Goal: Entertainment & Leisure: Consume media (video, audio)

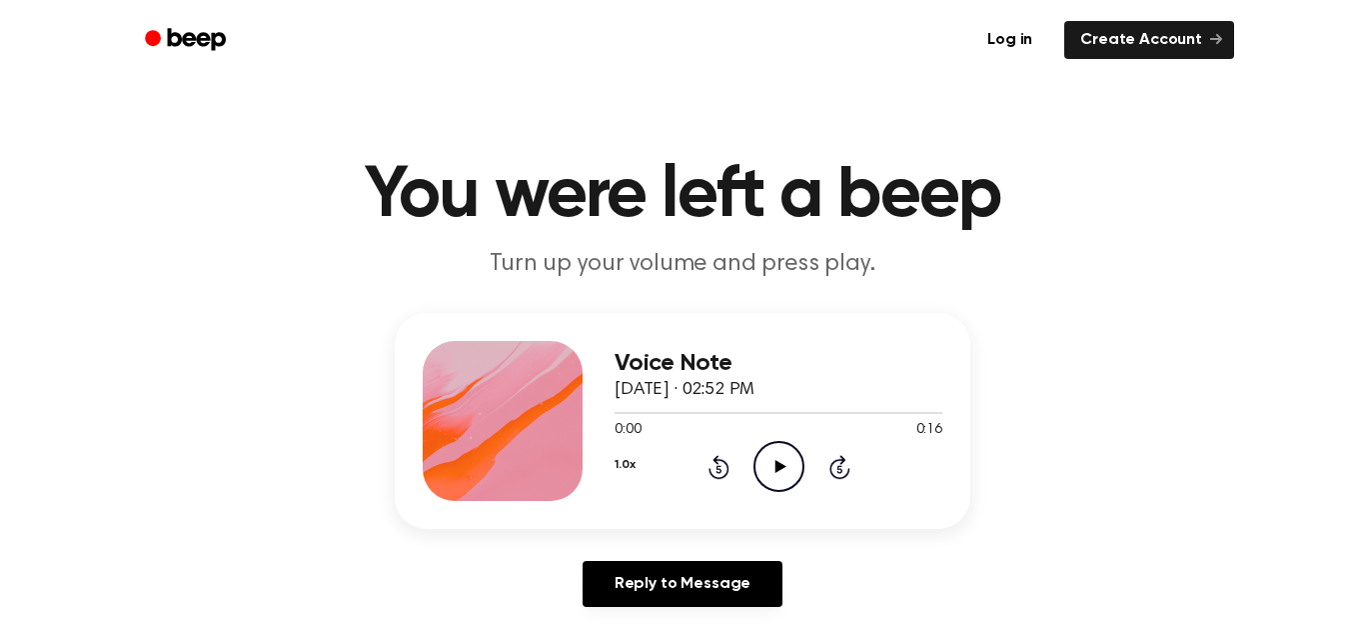
click at [796, 468] on icon "Play Audio" at bounding box center [778, 466] width 51 height 51
click at [796, 468] on icon "Pause Audio" at bounding box center [778, 466] width 51 height 51
drag, startPoint x: 737, startPoint y: 415, endPoint x: 647, endPoint y: 428, distance: 91.9
click at [647, 428] on div "0:06 0:16 Your browser does not support the [object Object] element." at bounding box center [779, 422] width 328 height 37
click at [775, 472] on icon at bounding box center [779, 466] width 11 height 13
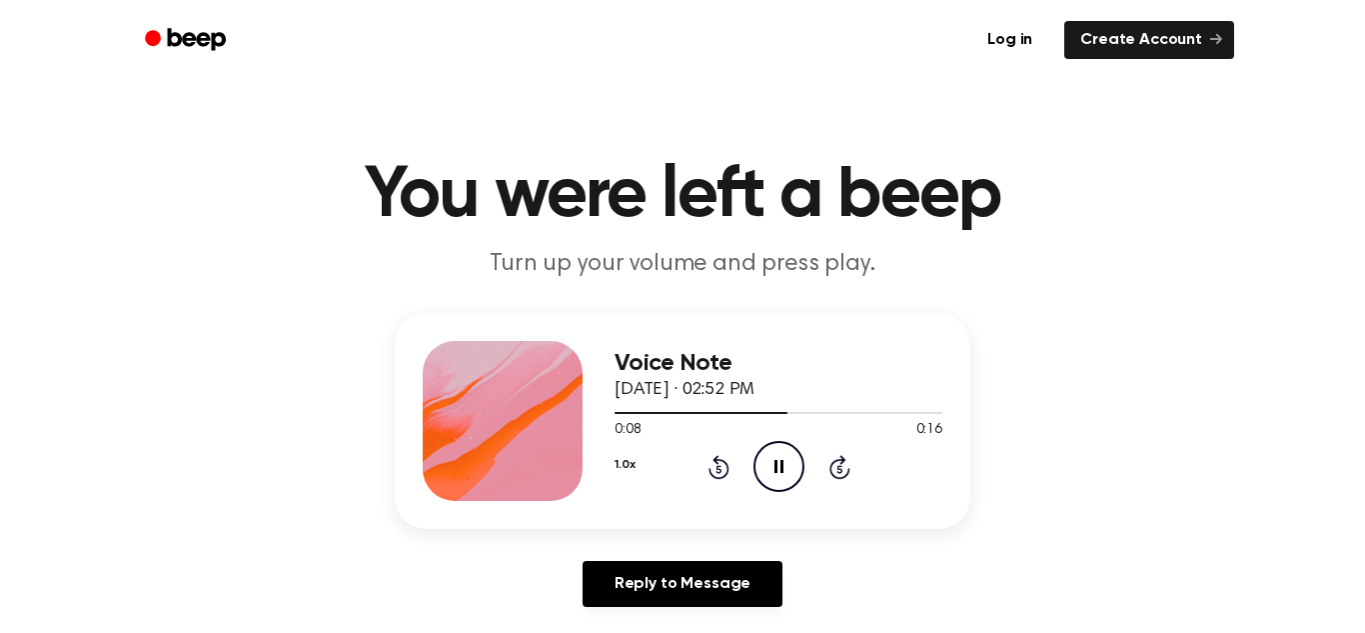
click at [766, 467] on icon "Pause Audio" at bounding box center [778, 466] width 51 height 51
click at [776, 483] on icon "Play Audio" at bounding box center [778, 466] width 51 height 51
click at [776, 483] on icon "Pause Audio" at bounding box center [778, 466] width 51 height 51
click at [776, 483] on icon "Play Audio" at bounding box center [778, 466] width 51 height 51
click at [767, 468] on icon "Play Audio" at bounding box center [778, 466] width 51 height 51
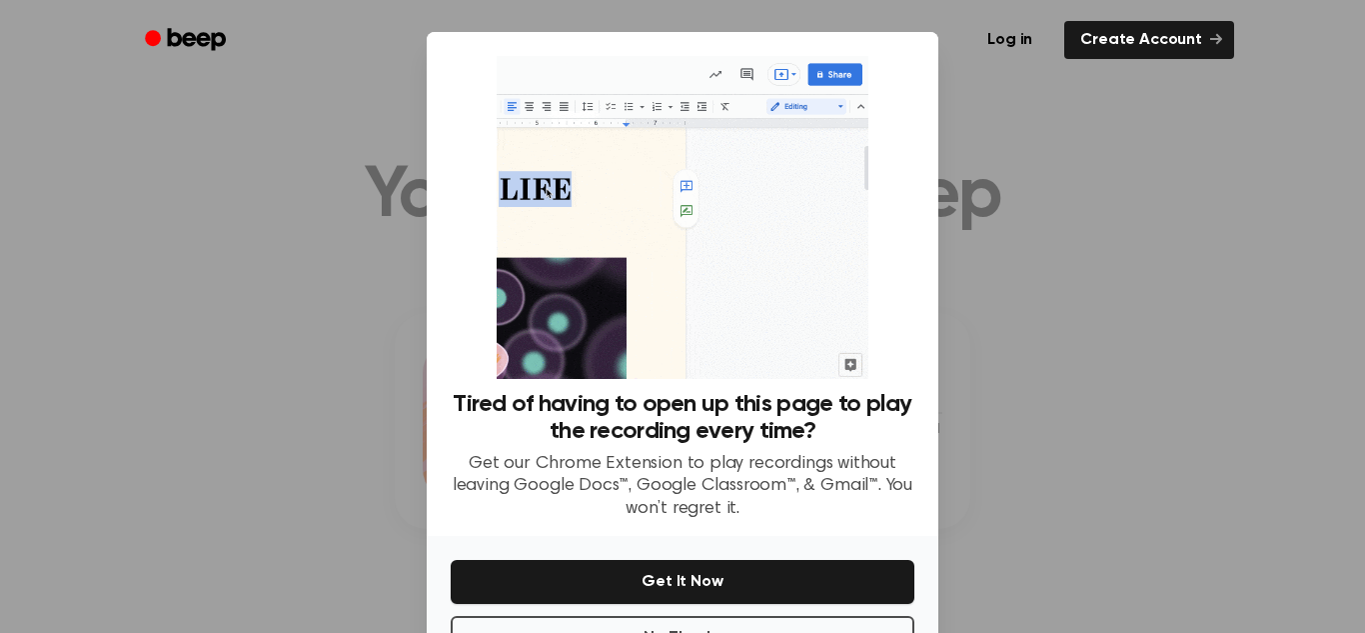
click at [1006, 388] on div at bounding box center [682, 316] width 1365 height 633
click at [1029, 34] on link "Log in" at bounding box center [1009, 40] width 85 height 46
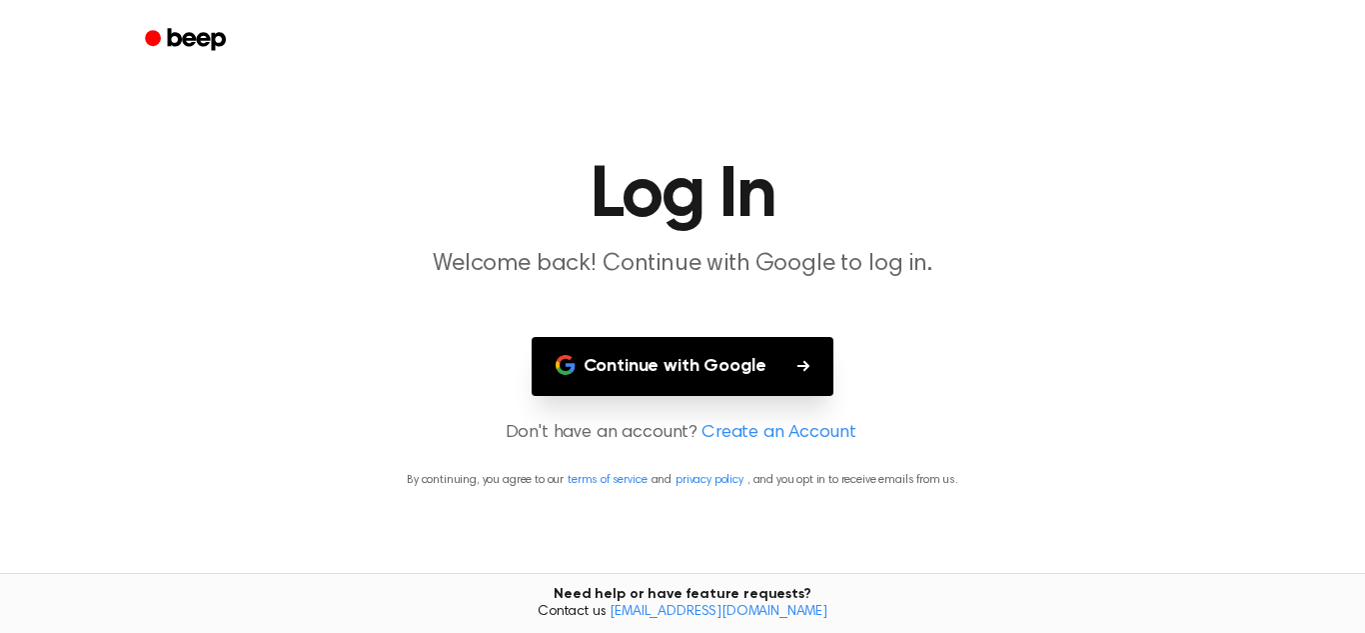
click at [749, 387] on button "Continue with Google" at bounding box center [683, 366] width 303 height 59
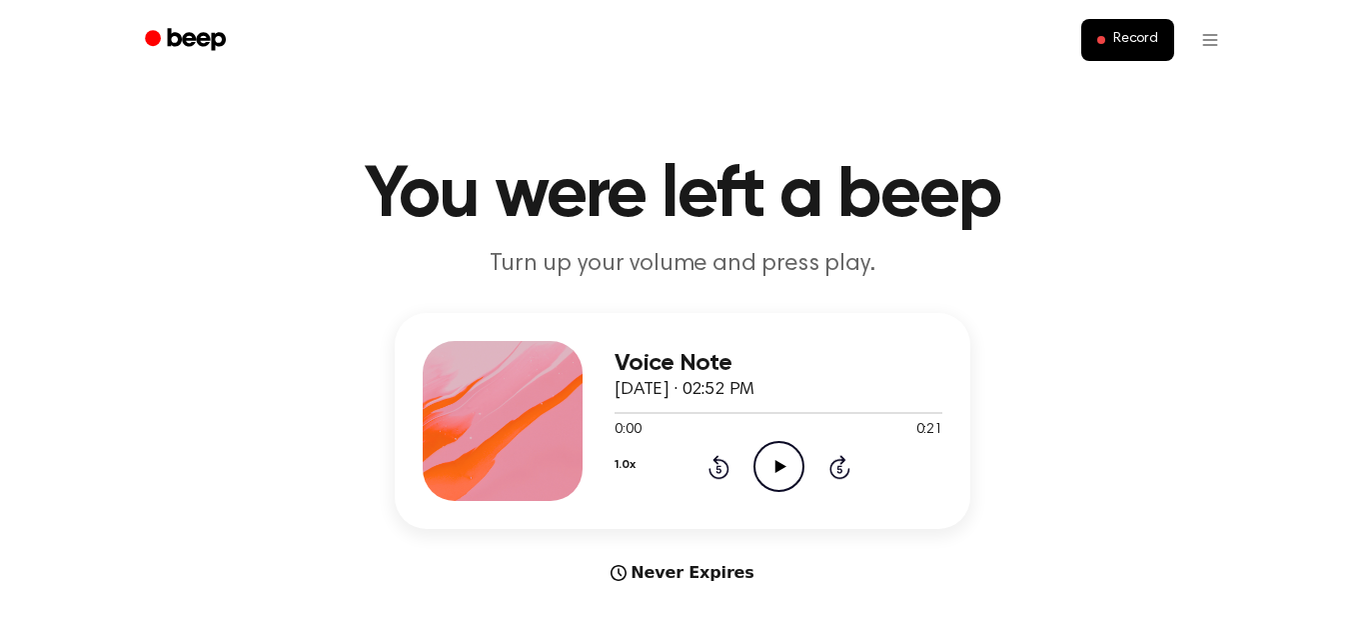
click at [764, 476] on icon "Play Audio" at bounding box center [778, 466] width 51 height 51
click at [1176, 242] on header "You were left a beep Turn up your volume and press play." at bounding box center [682, 220] width 1317 height 121
click at [1297, 394] on div "Voice Note October 24, 2023 · 02:52 PM 0:17 0:21 Your browser does not support …" at bounding box center [682, 449] width 1317 height 272
click at [747, 461] on div "1.0x Rewind 5 seconds Play Audio Skip 5 seconds" at bounding box center [779, 466] width 328 height 51
click at [776, 475] on icon "Play Audio" at bounding box center [778, 466] width 51 height 51
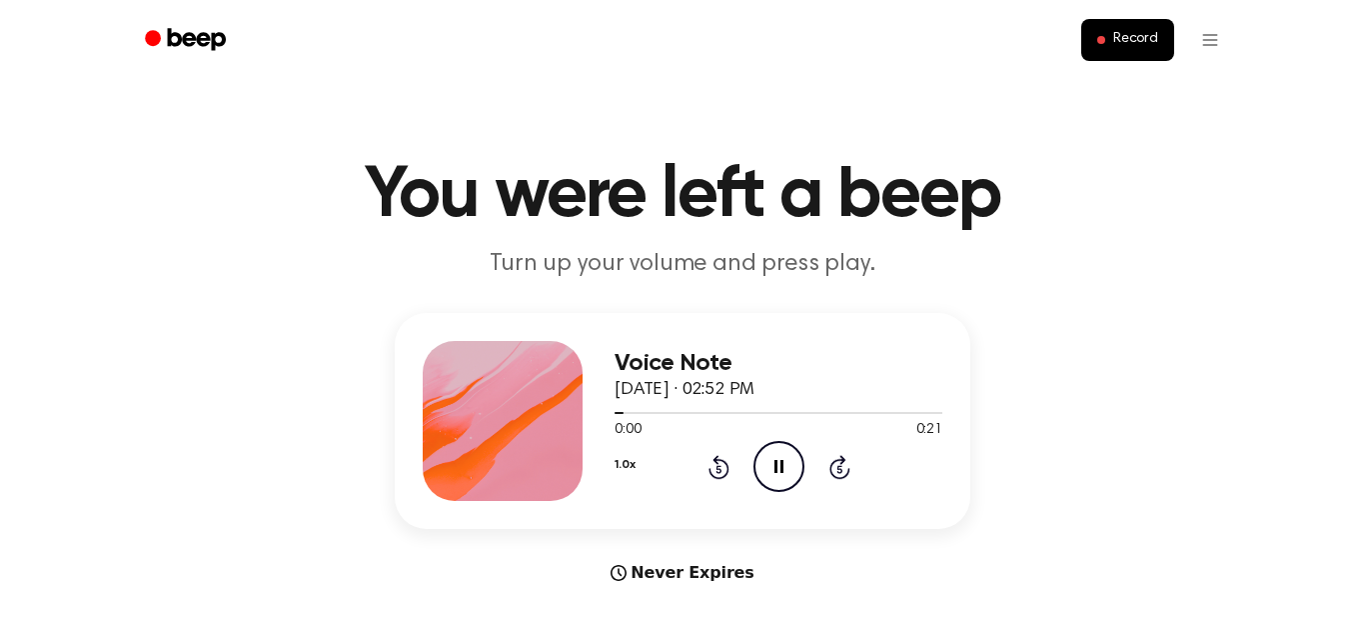
click at [1116, 1] on div "Record" at bounding box center [682, 40] width 1103 height 80
click at [791, 473] on icon "Play Audio" at bounding box center [778, 466] width 51 height 51
click at [1291, 405] on div "Voice Note October 24, 2023 · 02:52 PM 0:16 0:16 Your browser does not support …" at bounding box center [682, 449] width 1317 height 272
click at [779, 473] on icon "Play Audio" at bounding box center [778, 466] width 51 height 51
click at [781, 470] on icon at bounding box center [778, 466] width 9 height 13
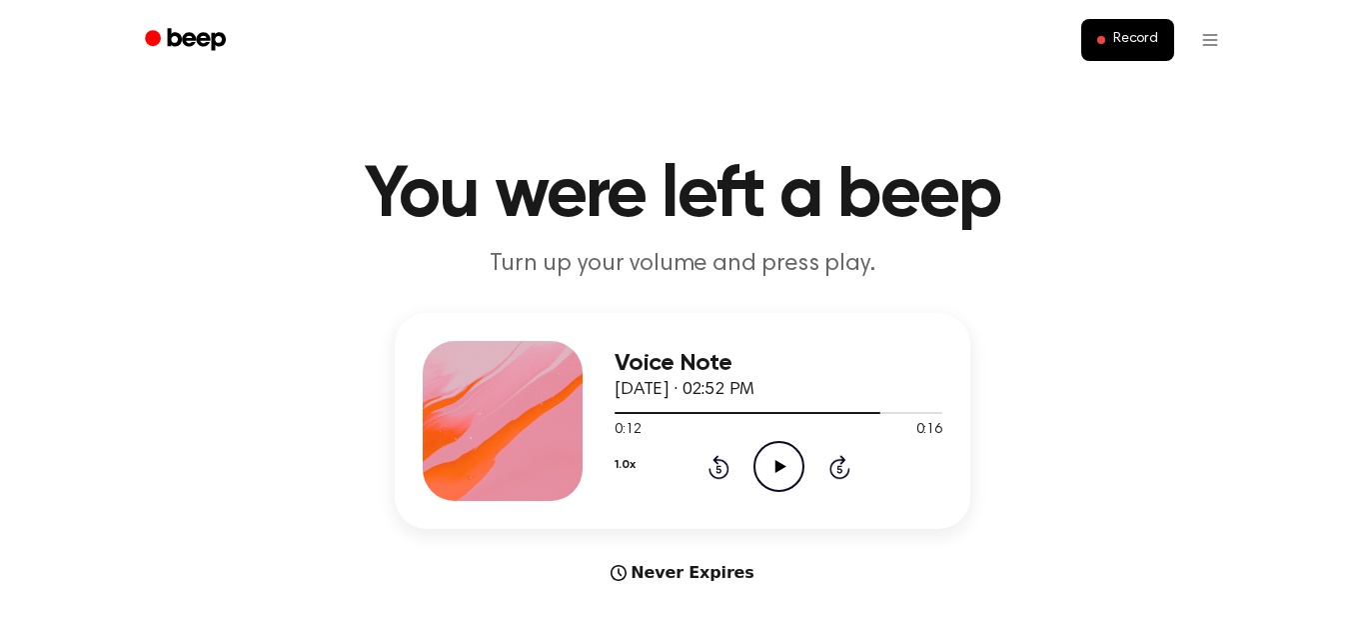
click at [781, 470] on icon "Play Audio" at bounding box center [778, 466] width 51 height 51
click at [781, 470] on icon at bounding box center [778, 466] width 9 height 13
